Goal: Task Accomplishment & Management: Use online tool/utility

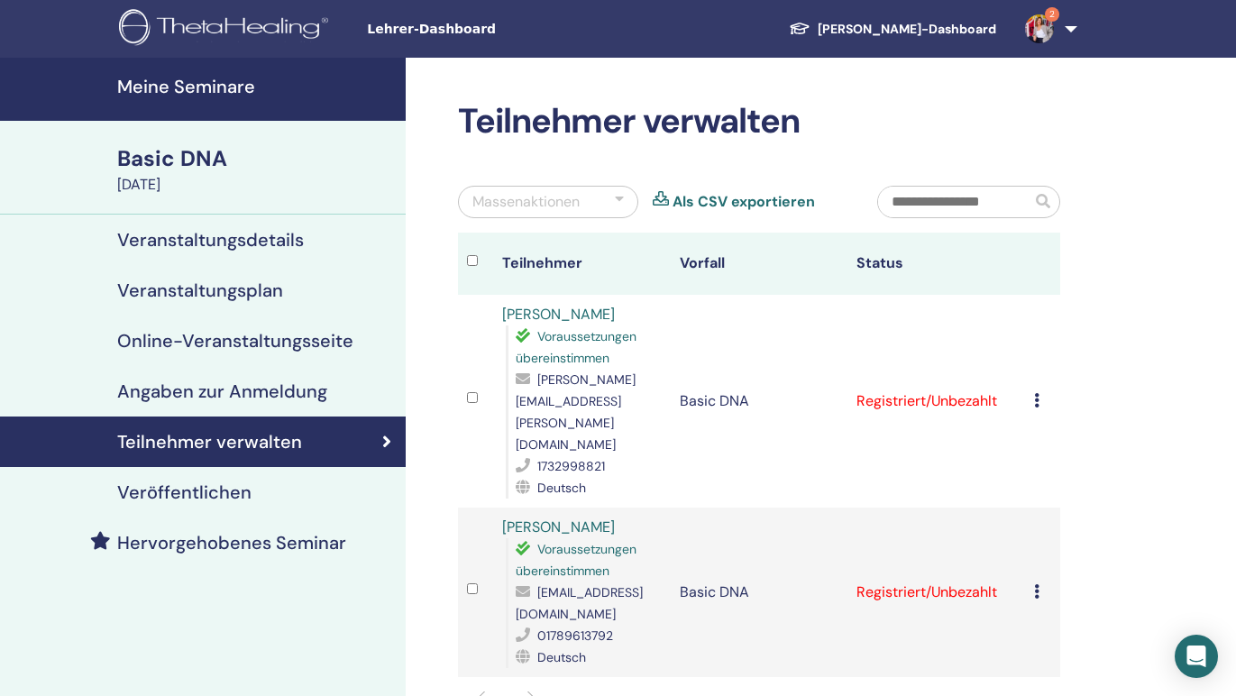
scroll to position [135, 0]
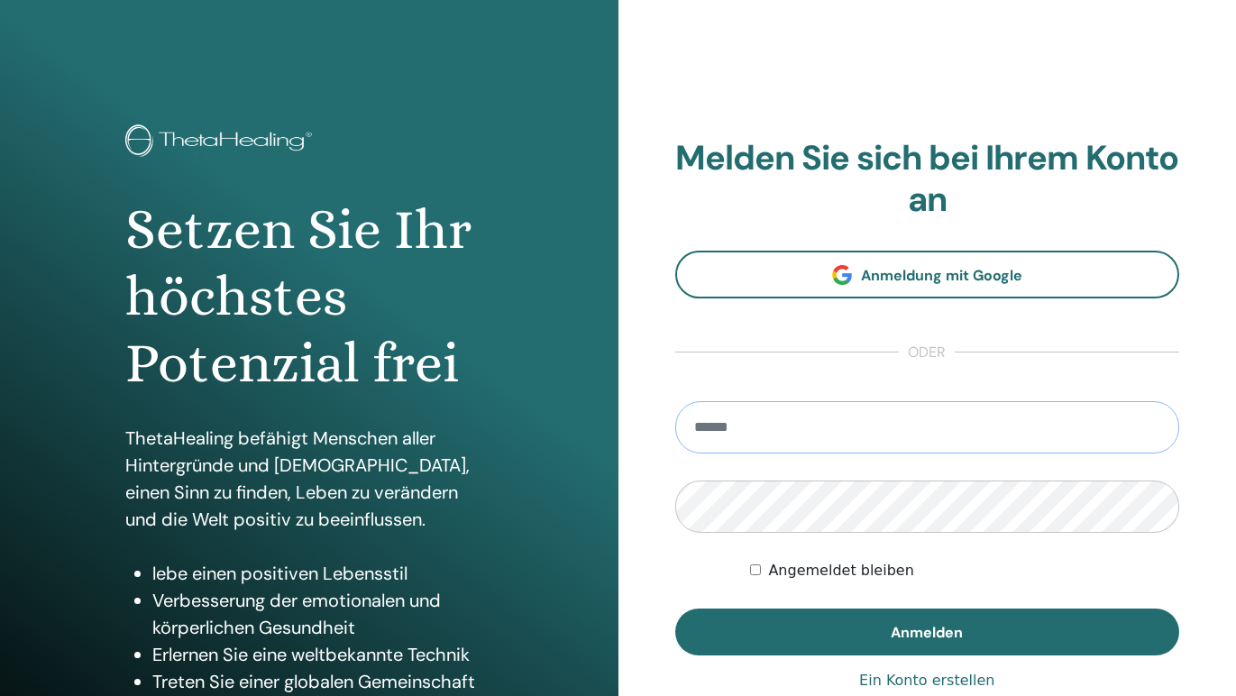
type input "**********"
click at [927, 631] on button "Anmelden" at bounding box center [927, 631] width 505 height 47
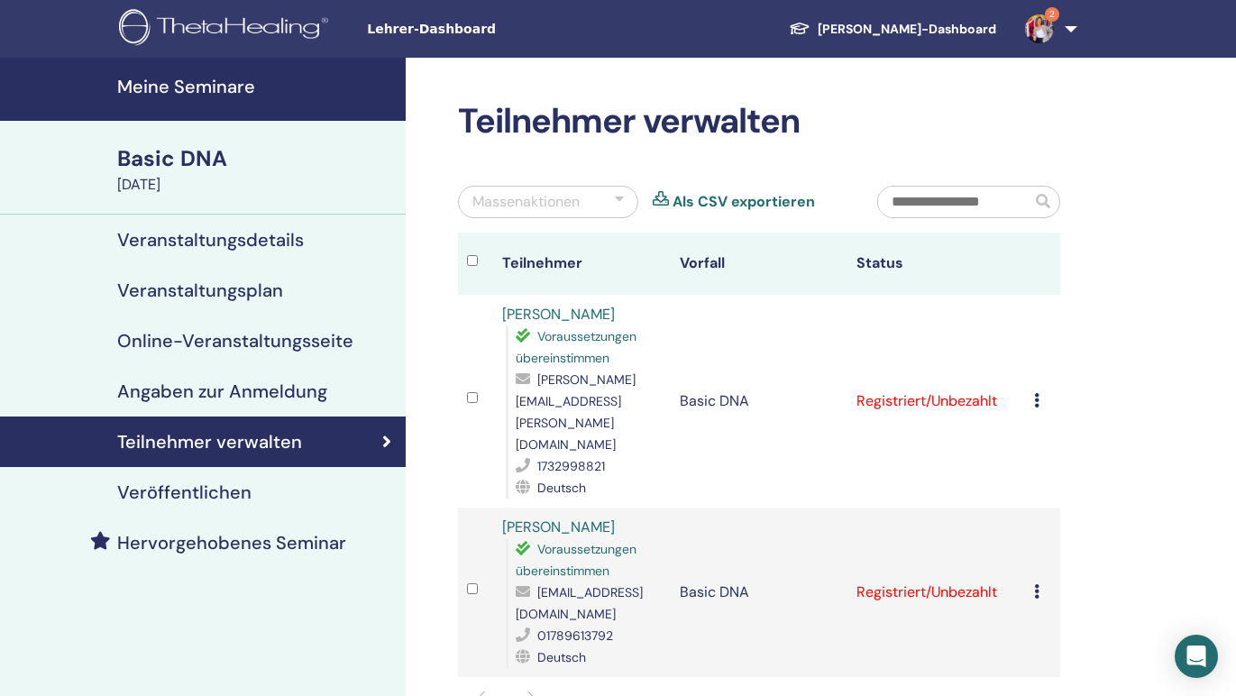
click at [1038, 393] on icon at bounding box center [1036, 400] width 5 height 14
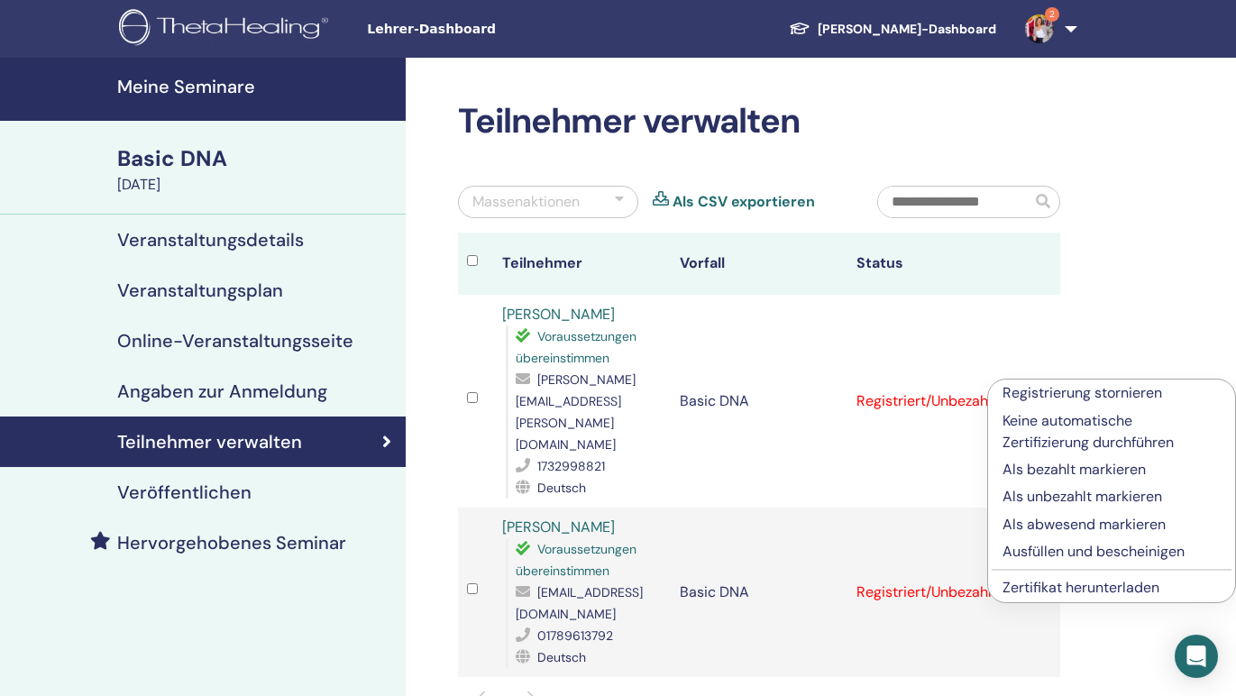
click at [1058, 552] on p "Ausfüllen und bescheinigen" at bounding box center [1111, 552] width 218 height 22
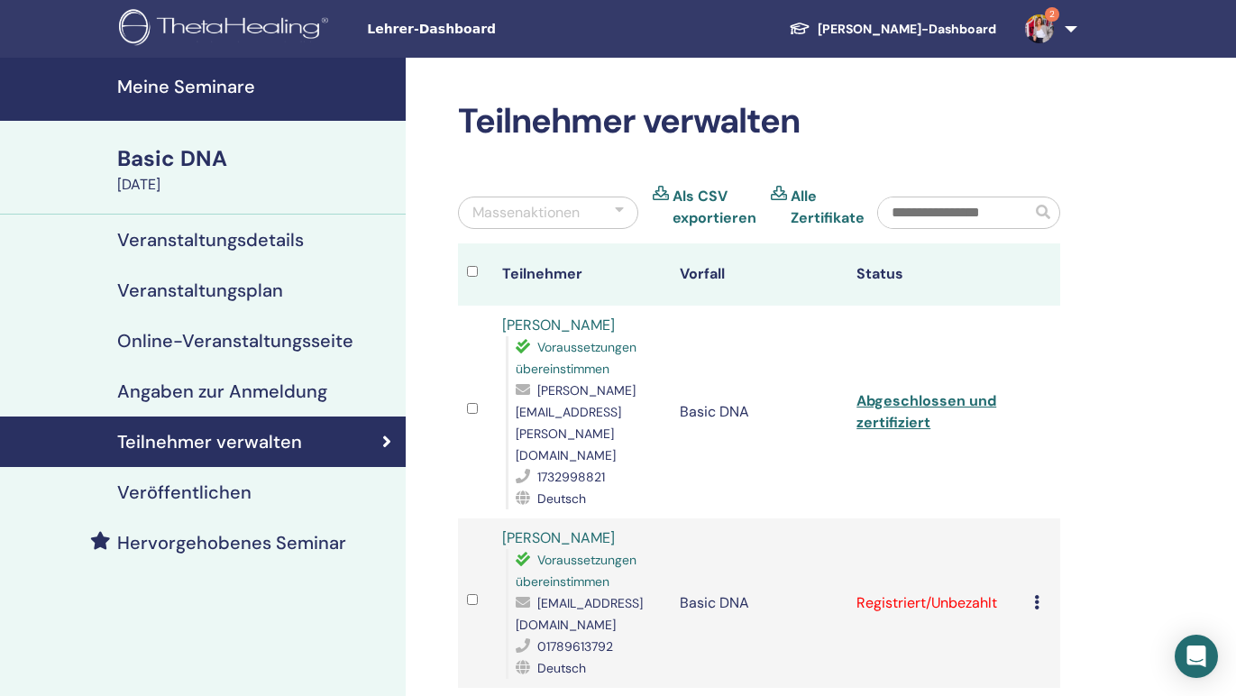
click at [1038, 595] on icon at bounding box center [1036, 602] width 5 height 14
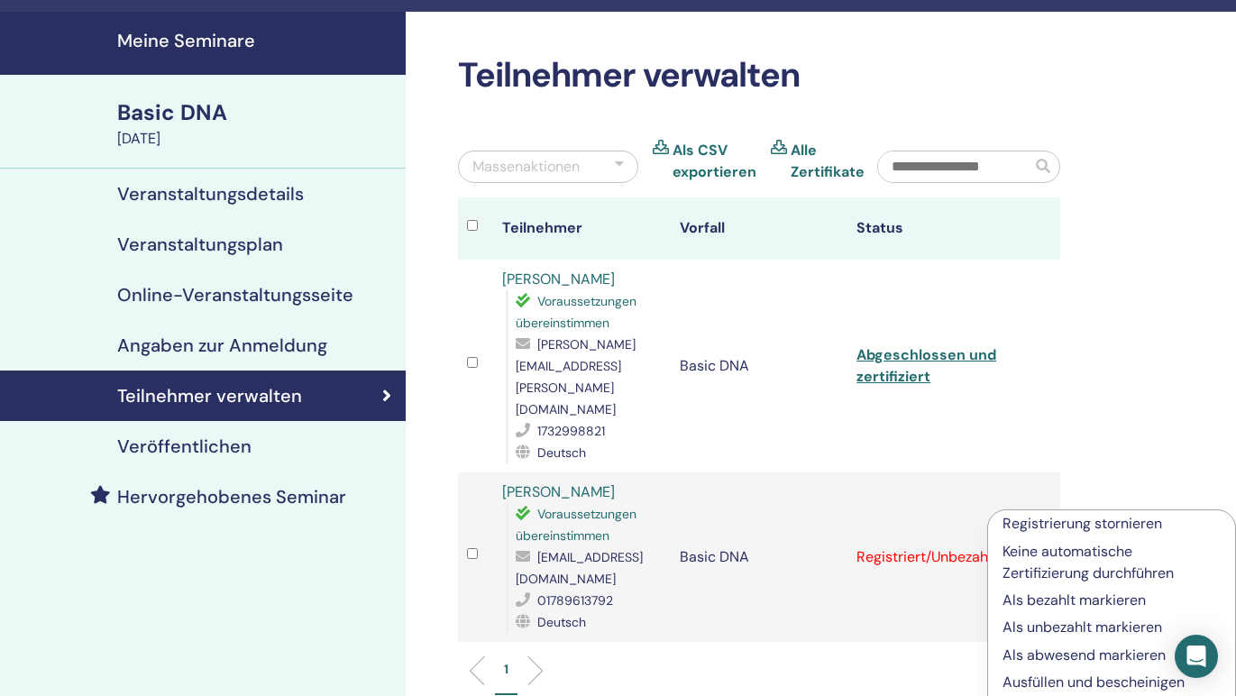
scroll to position [182, 0]
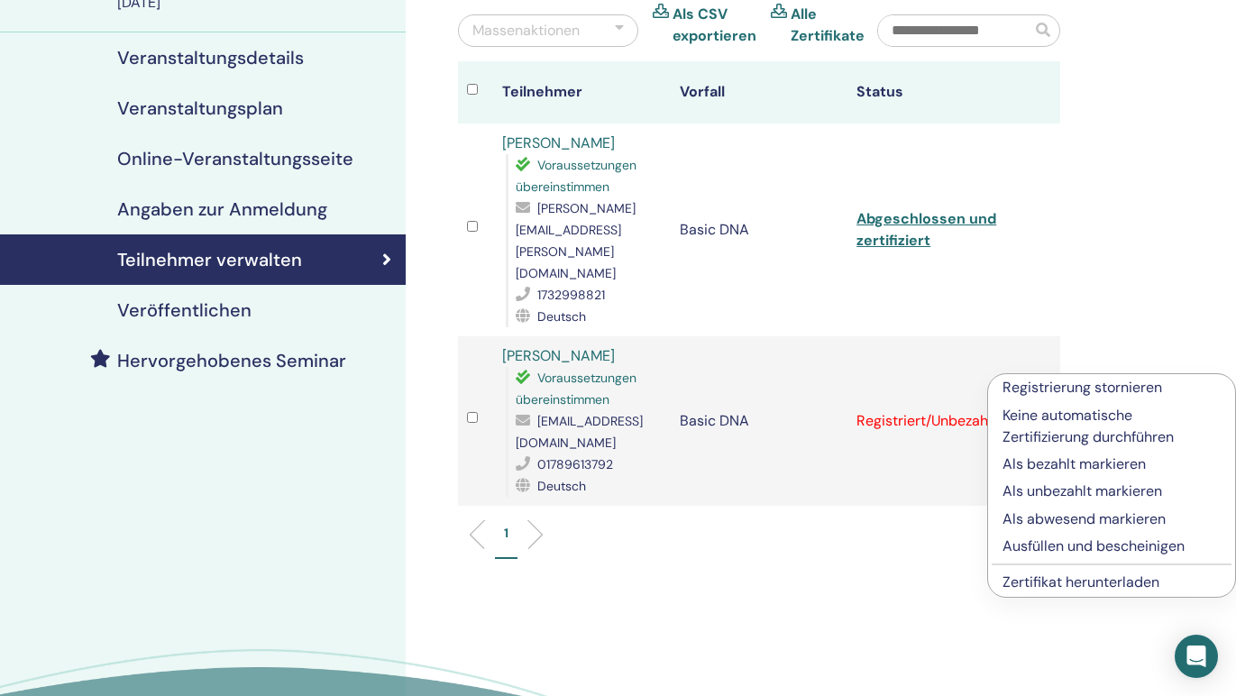
click at [1053, 541] on p "Ausfüllen und bescheinigen" at bounding box center [1111, 546] width 218 height 22
